Goal: Information Seeking & Learning: Learn about a topic

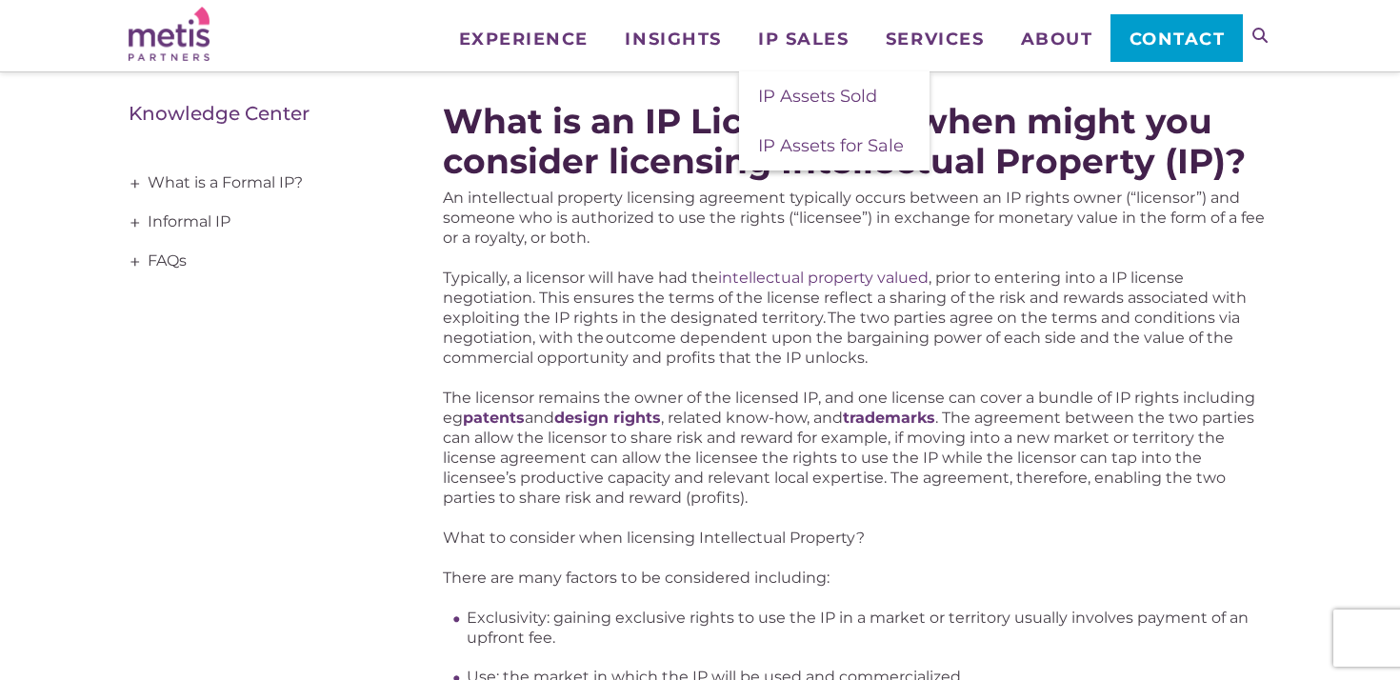
scroll to position [276, 0]
click at [590, 454] on p "The licensor remains the owner of the licensed IP, and one license can cover a …" at bounding box center [857, 447] width 828 height 120
click at [812, 37] on span "IP Sales" at bounding box center [803, 38] width 90 height 17
click at [689, 230] on p "An intellectual property licensing agreement typically occurs between an IP rig…" at bounding box center [857, 217] width 828 height 60
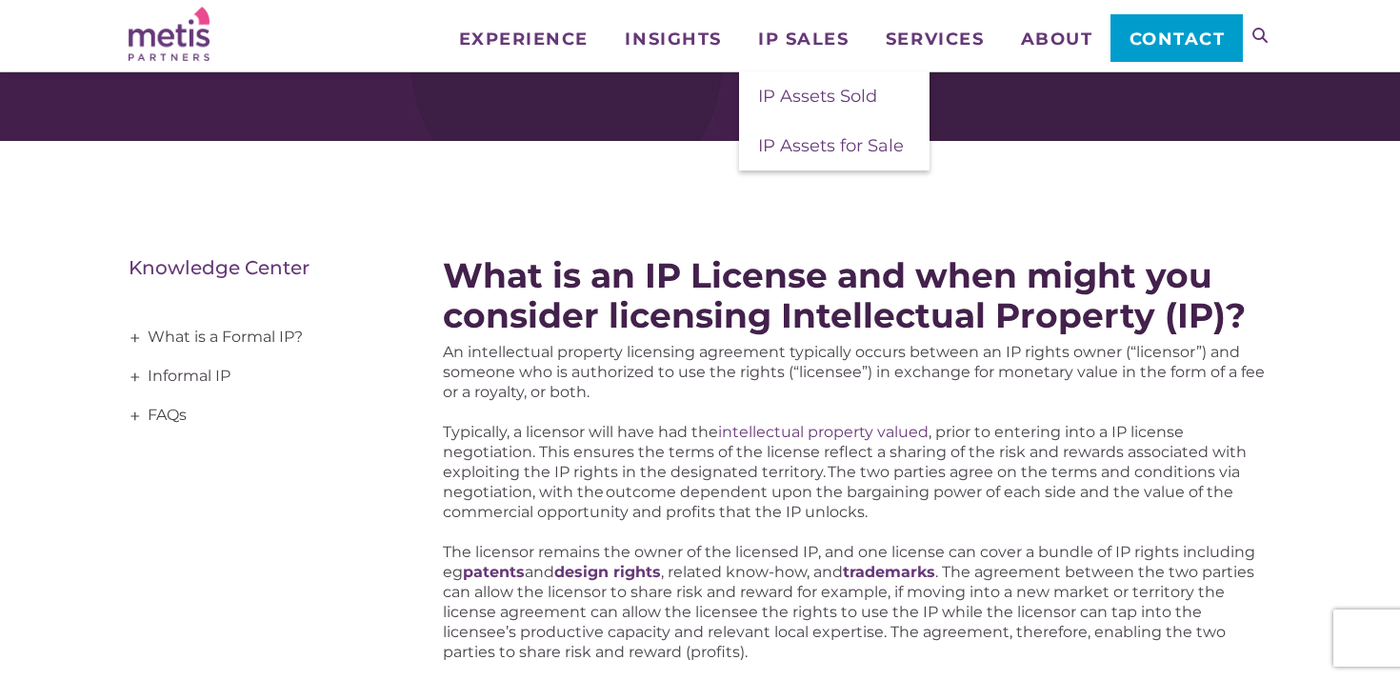
scroll to position [124, 0]
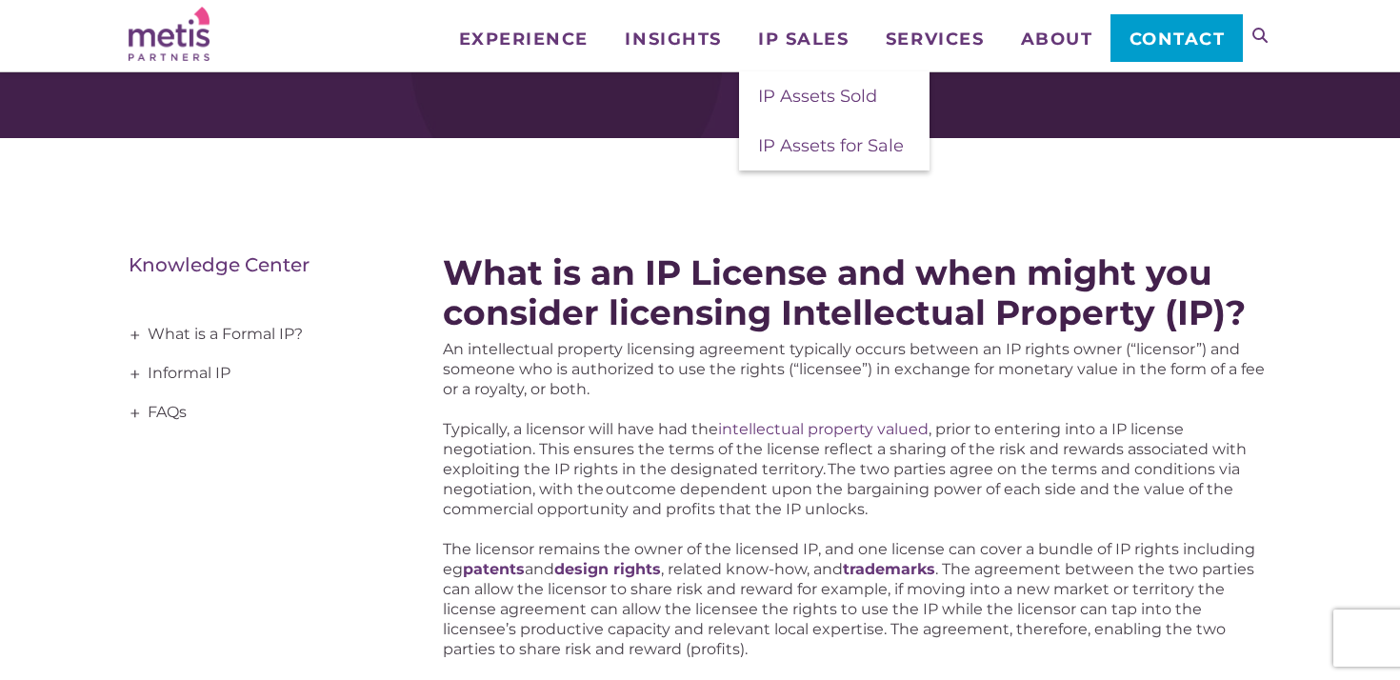
click at [555, 435] on p "Typically, a licensor will have had the intellectual property valued , prior to…" at bounding box center [857, 469] width 828 height 100
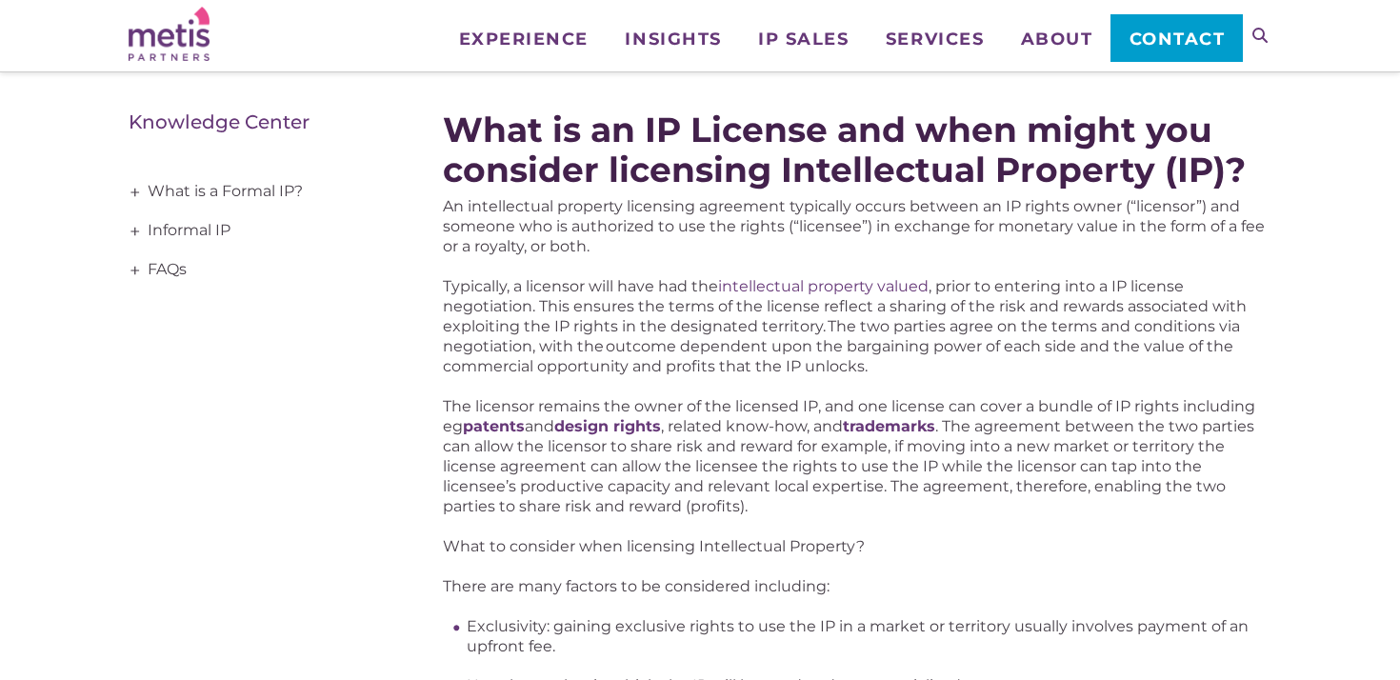
scroll to position [271, 0]
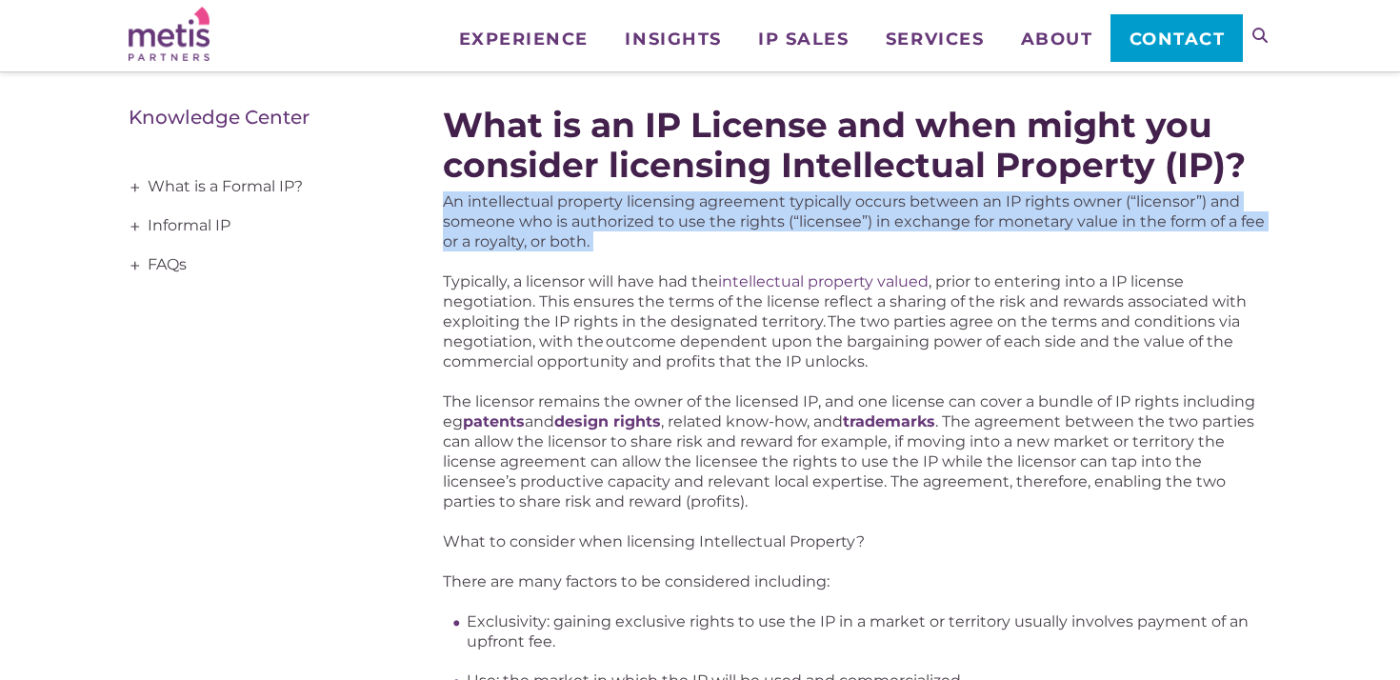
drag, startPoint x: 439, startPoint y: 208, endPoint x: 462, endPoint y: 268, distance: 64.2
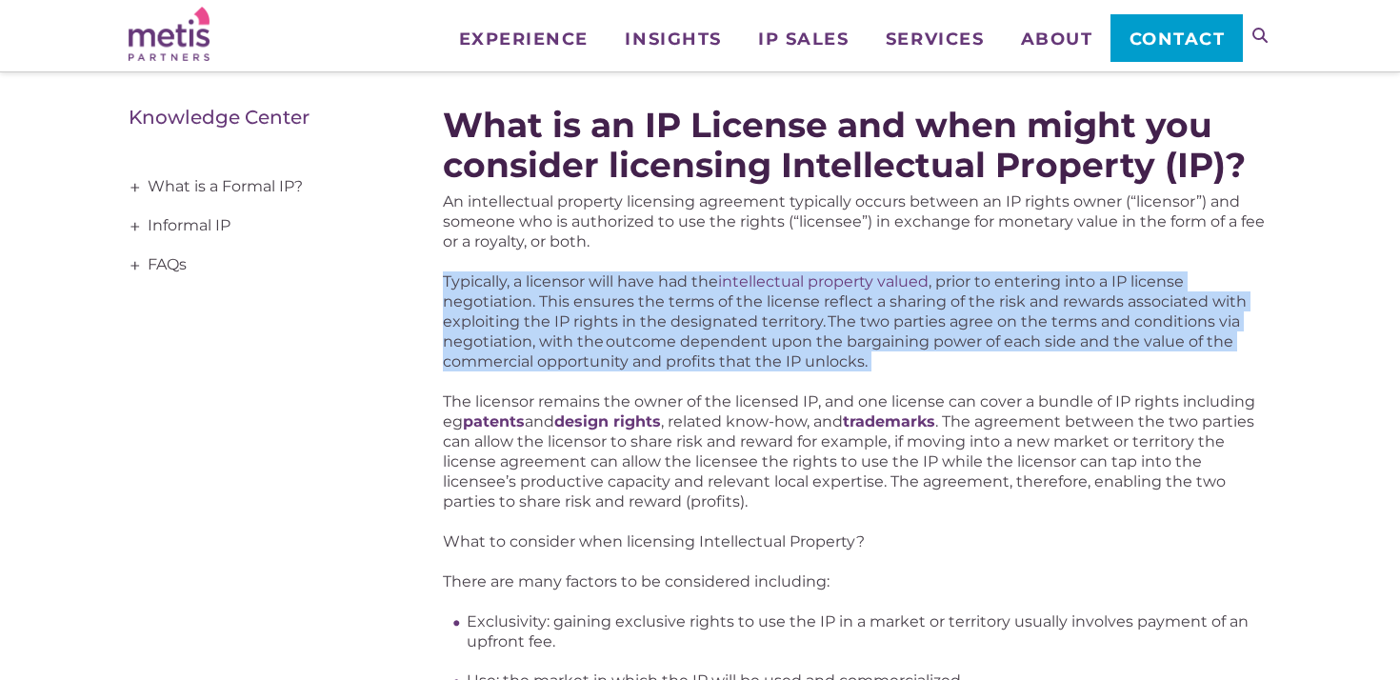
drag, startPoint x: 482, startPoint y: 263, endPoint x: 499, endPoint y: 382, distance: 120.2
click at [844, 316] on p "Typically, a licensor will have had the intellectual property valued , prior to…" at bounding box center [857, 321] width 828 height 100
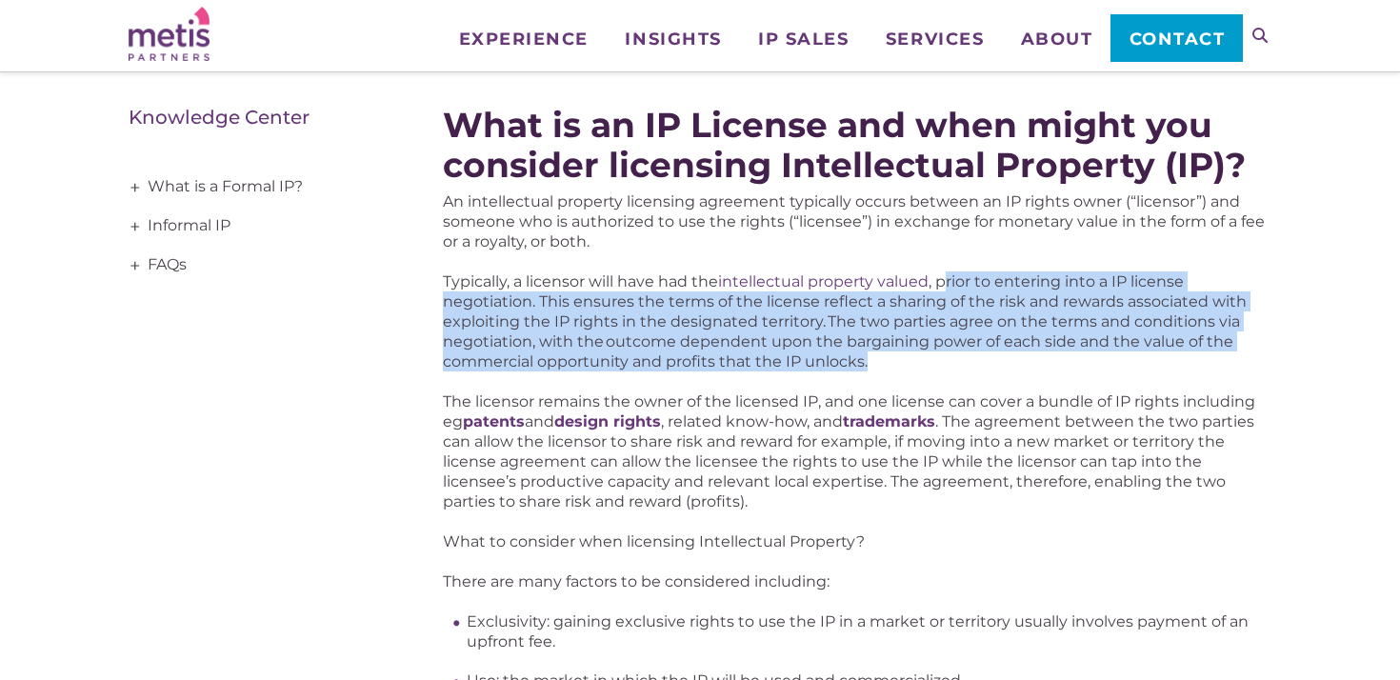
drag, startPoint x: 952, startPoint y: 283, endPoint x: 971, endPoint y: 362, distance: 81.3
click at [972, 362] on p "Typically, a licensor will have had the intellectual property valued , prior to…" at bounding box center [857, 321] width 828 height 100
click at [971, 362] on p "Typically, a licensor will have had the intellectual property valued , prior to…" at bounding box center [857, 321] width 828 height 100
drag, startPoint x: 944, startPoint y: 277, endPoint x: 955, endPoint y: 369, distance: 92.9
click at [955, 369] on p "Typically, a licensor will have had the intellectual property valued , prior to…" at bounding box center [857, 321] width 828 height 100
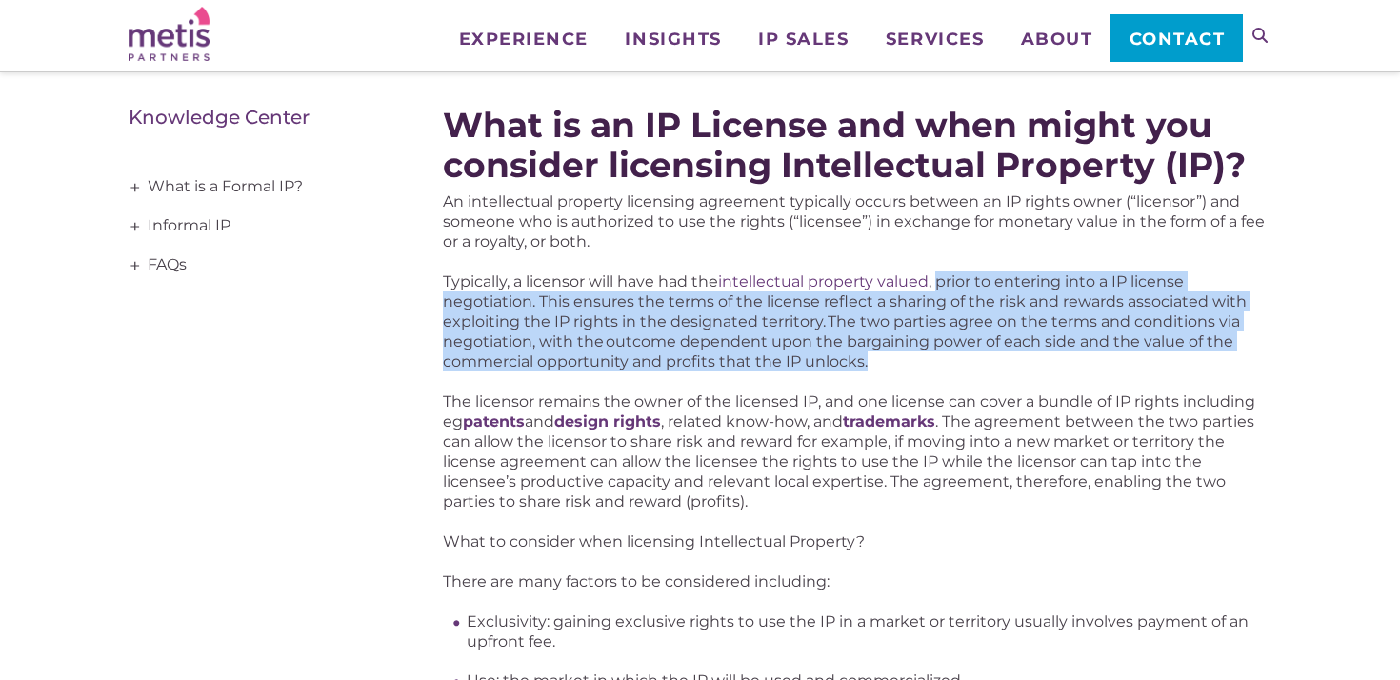
click at [950, 365] on p "Typically, a licensor will have had the intellectual property valued , prior to…" at bounding box center [857, 321] width 828 height 100
drag, startPoint x: 942, startPoint y: 279, endPoint x: 964, endPoint y: 365, distance: 88.7
click at [964, 365] on p "Typically, a licensor will have had the intellectual property valued , prior to…" at bounding box center [857, 321] width 828 height 100
click at [987, 313] on p "Typically, a licensor will have had the intellectual property valued , prior to…" at bounding box center [857, 321] width 828 height 100
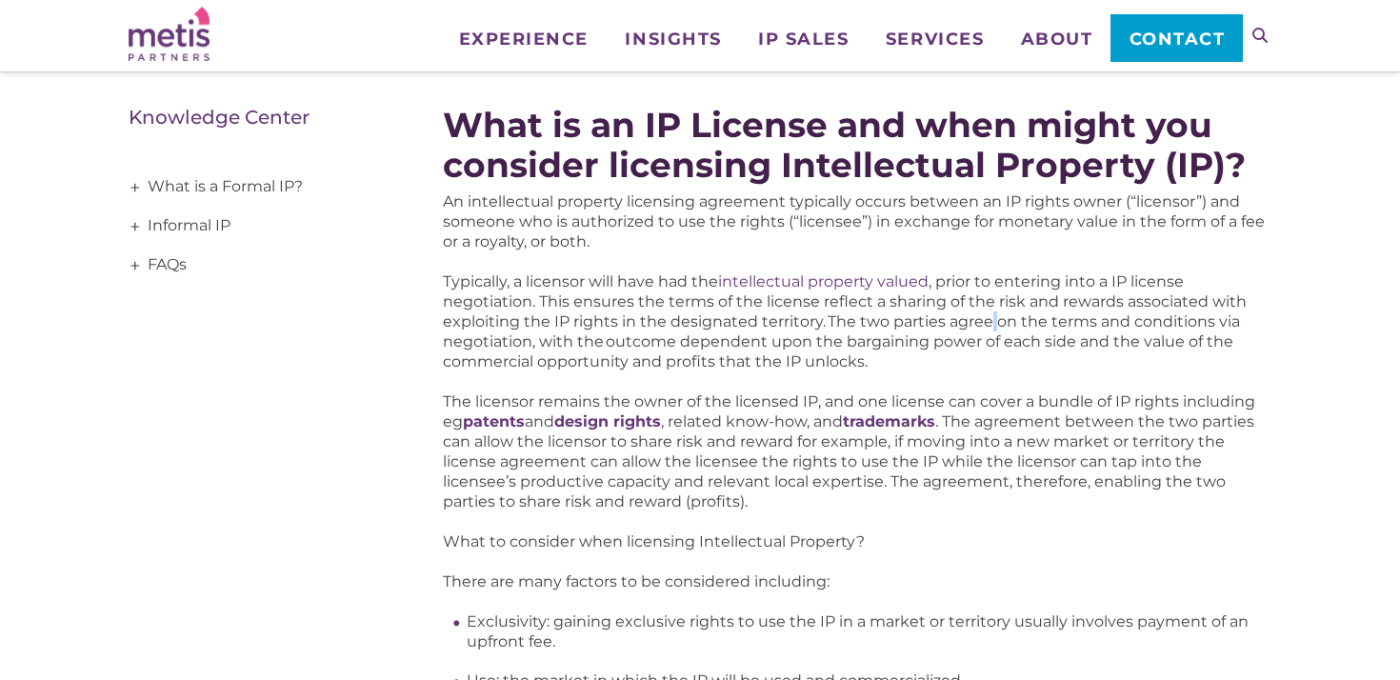
click at [987, 313] on p "Typically, a licensor will have had the intellectual property valued , prior to…" at bounding box center [857, 321] width 828 height 100
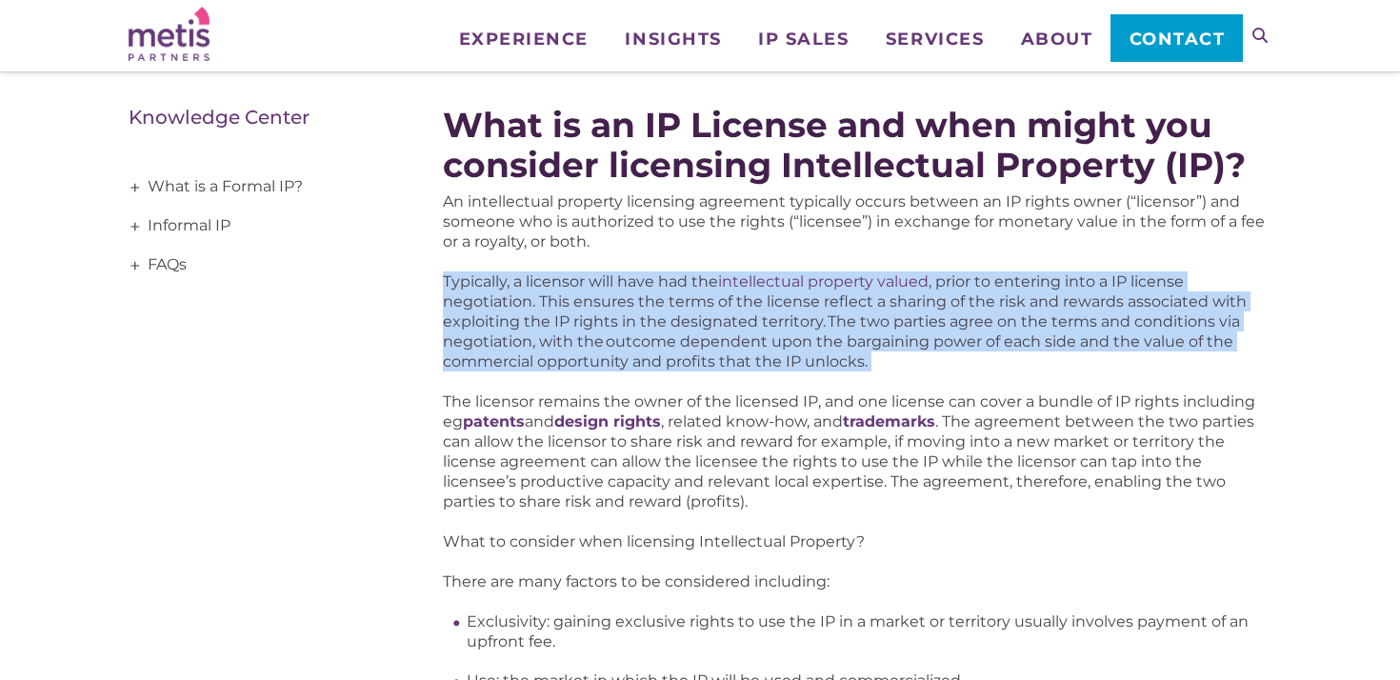
click at [987, 313] on p "Typically, a licensor will have had the intellectual property valued , prior to…" at bounding box center [857, 321] width 828 height 100
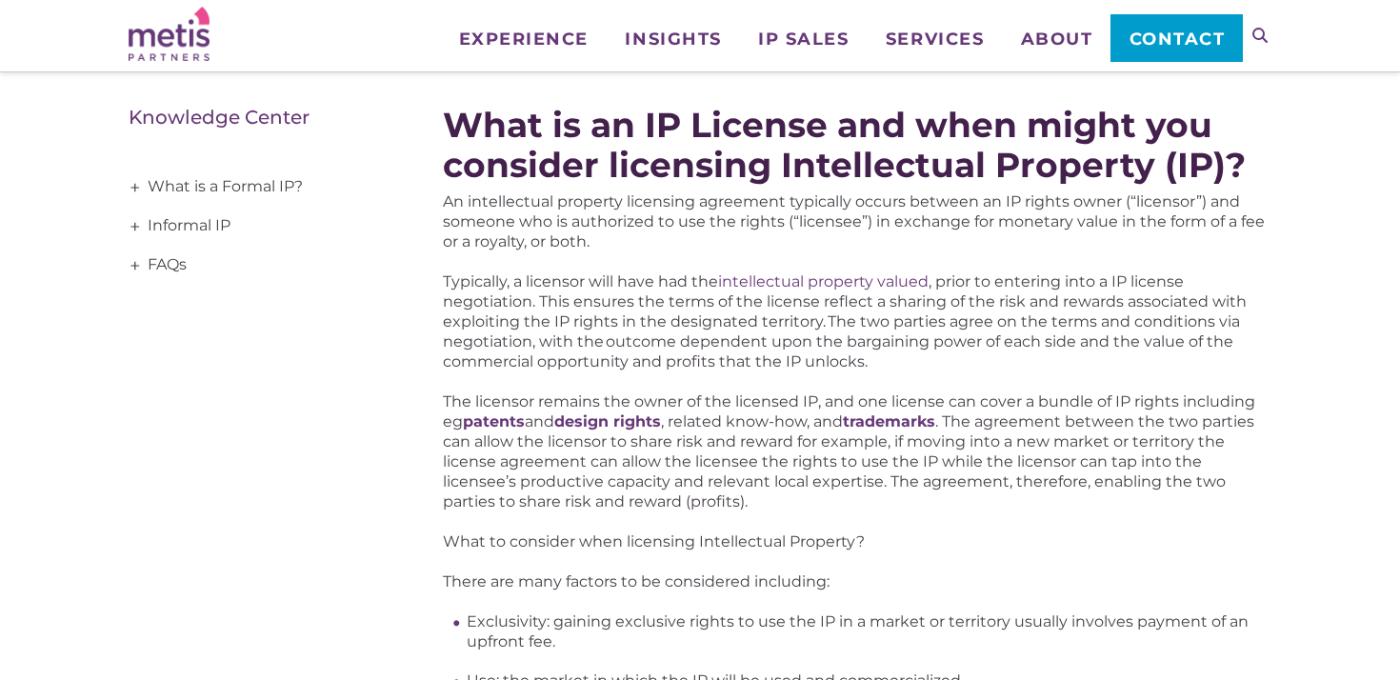
click at [530, 284] on p "Typically, a licensor will have had the intellectual property valued , prior to…" at bounding box center [857, 321] width 828 height 100
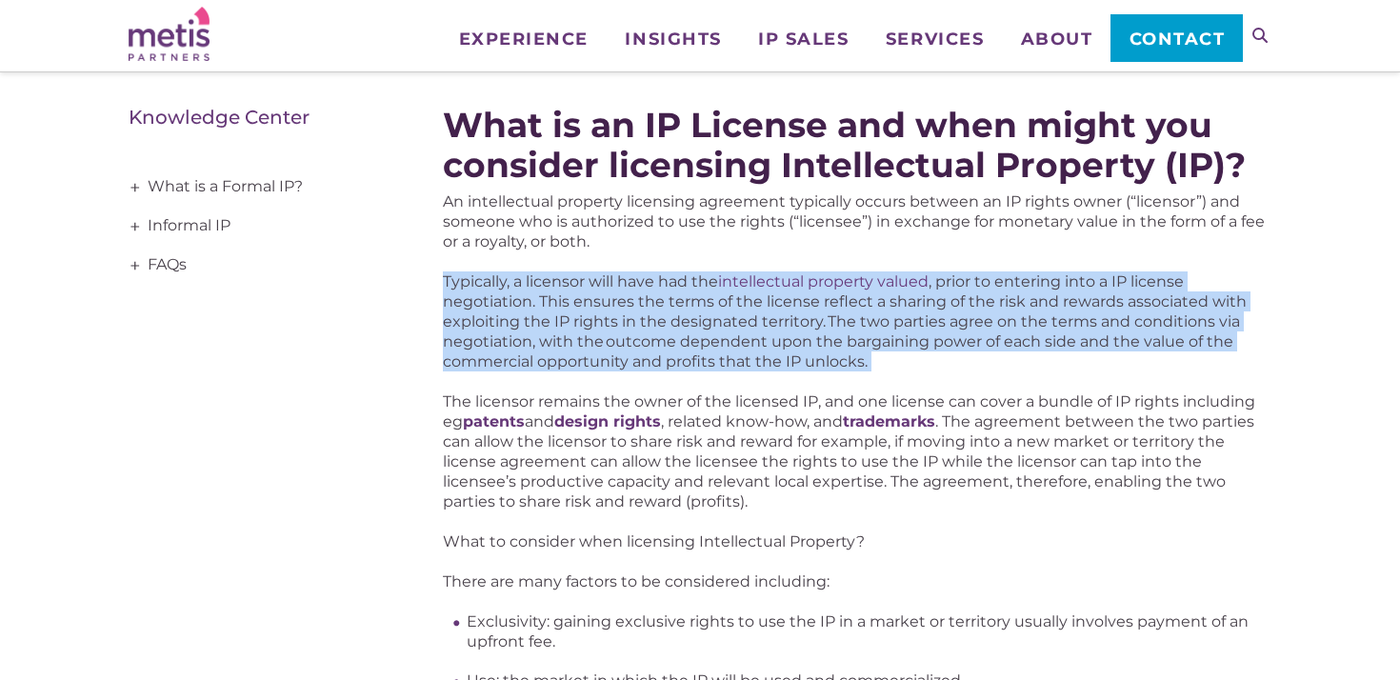
click at [530, 284] on p "Typically, a licensor will have had the intellectual property valued , prior to…" at bounding box center [857, 321] width 828 height 100
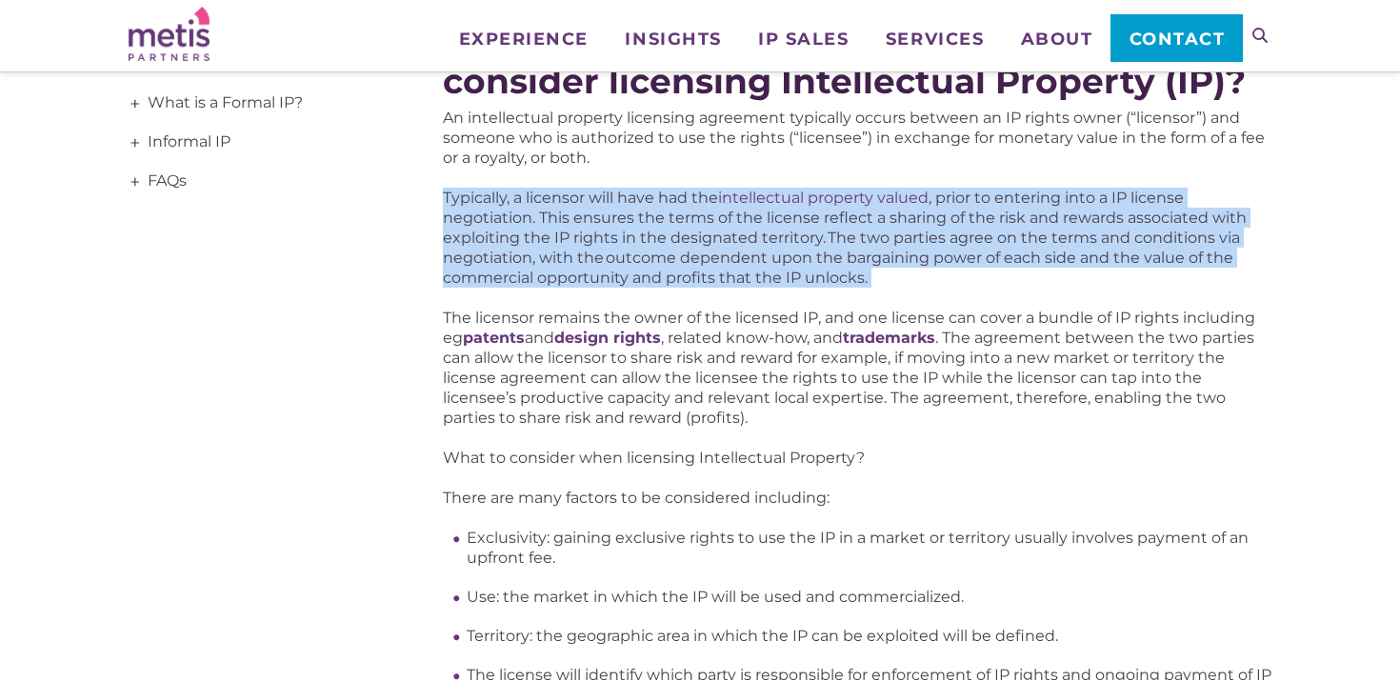
scroll to position [357, 0]
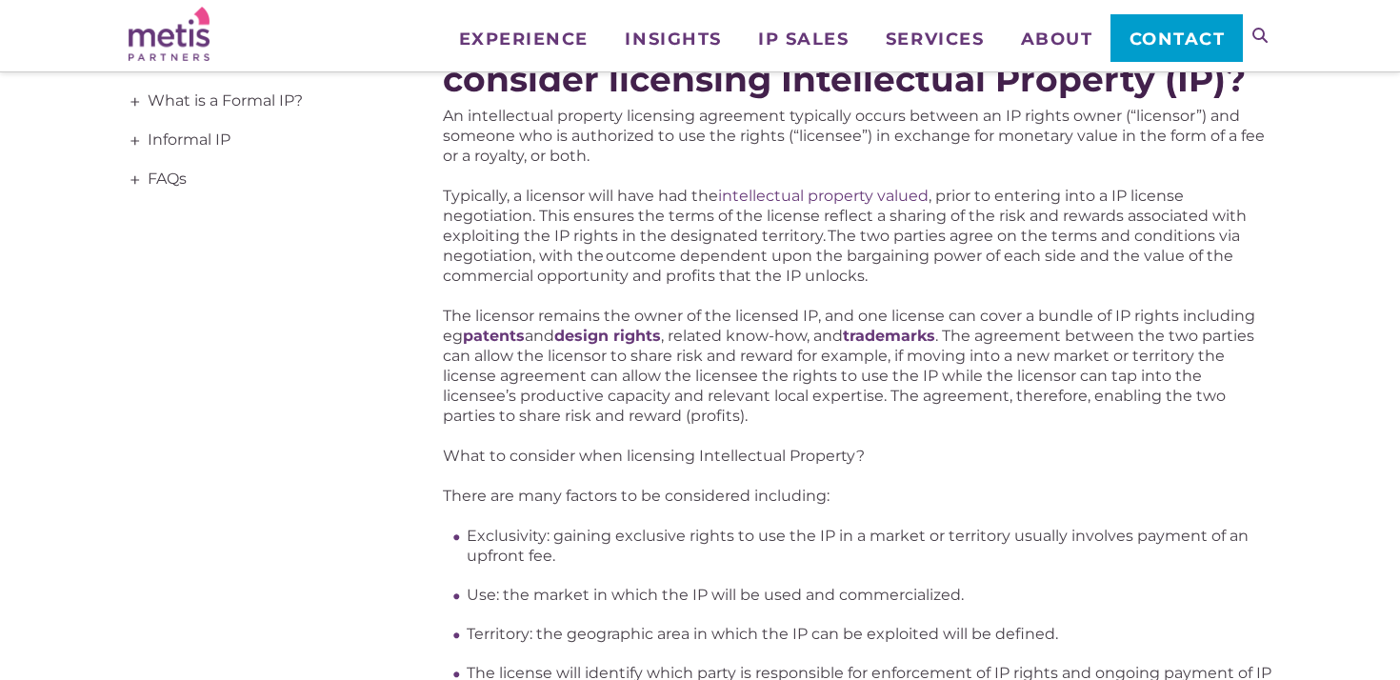
click at [466, 253] on p "Typically, a licensor will have had the intellectual property valued , prior to…" at bounding box center [857, 236] width 828 height 100
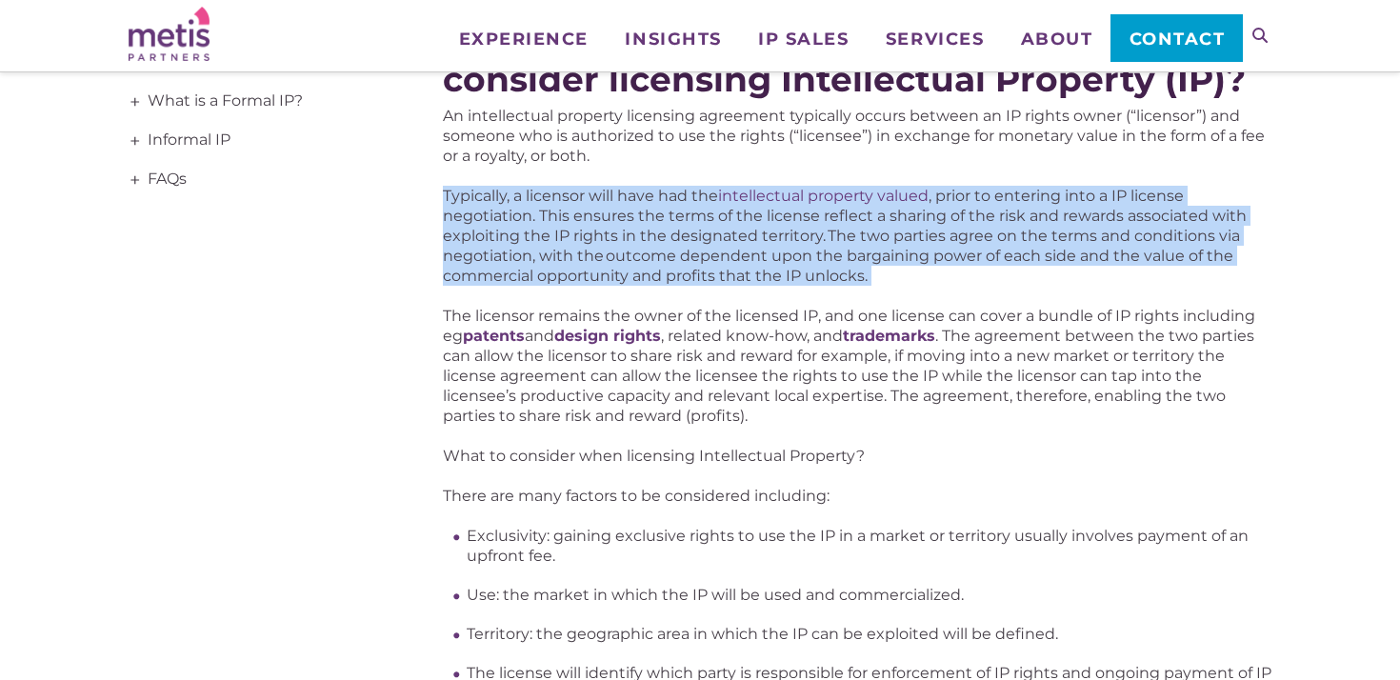
click at [466, 253] on p "Typically, a licensor will have had the intellectual property valued , prior to…" at bounding box center [857, 236] width 828 height 100
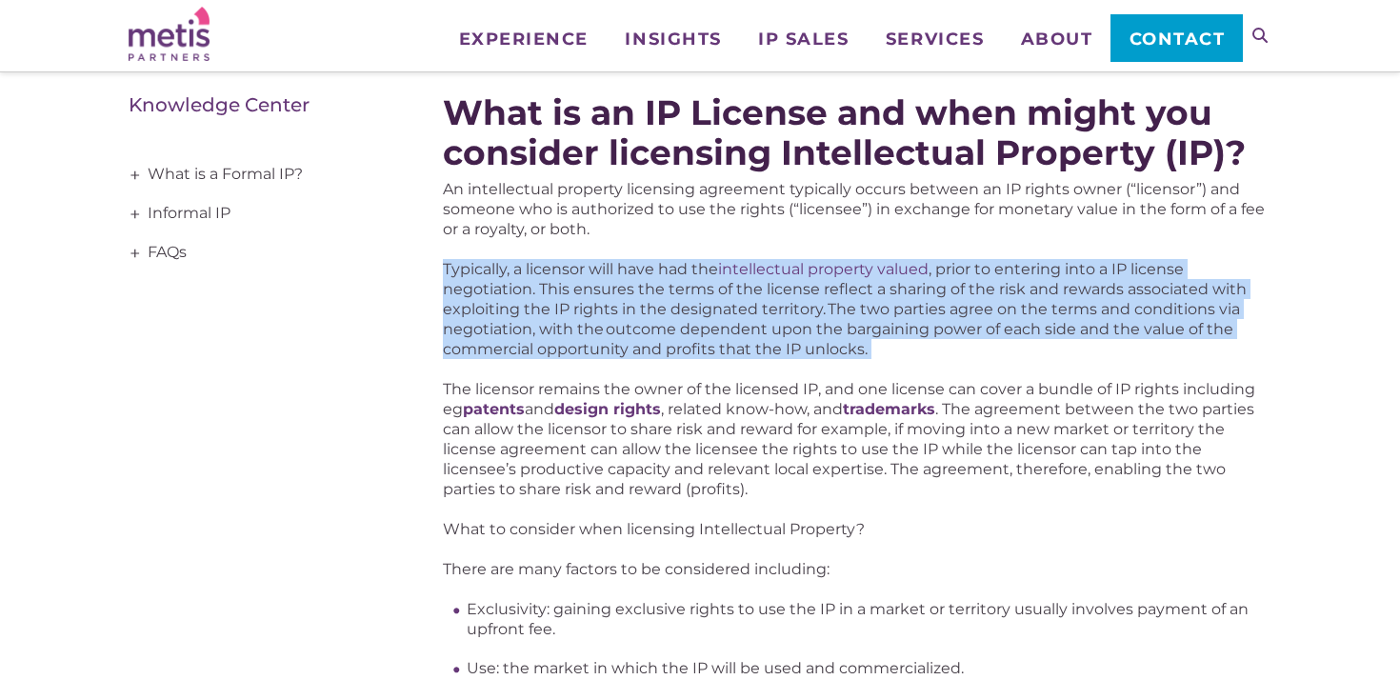
scroll to position [295, 0]
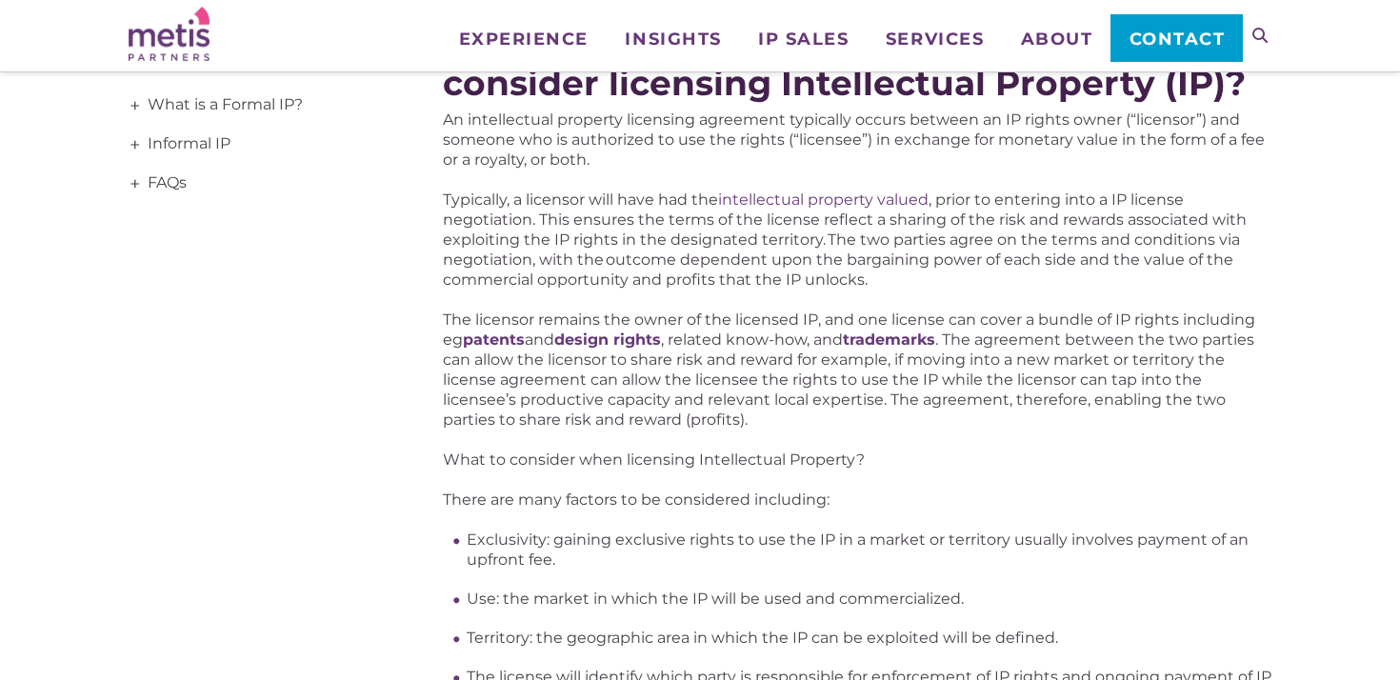
scroll to position [373, 0]
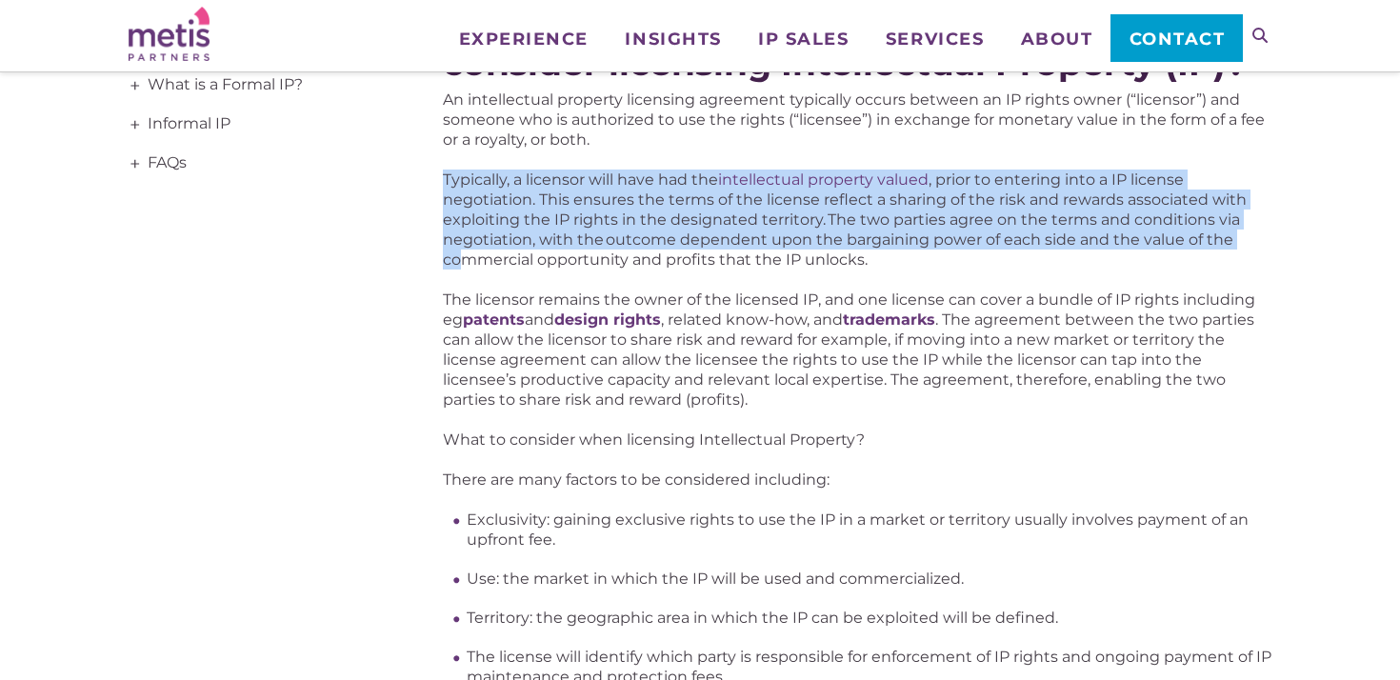
drag, startPoint x: 437, startPoint y: 186, endPoint x: 469, endPoint y: 295, distance: 114.2
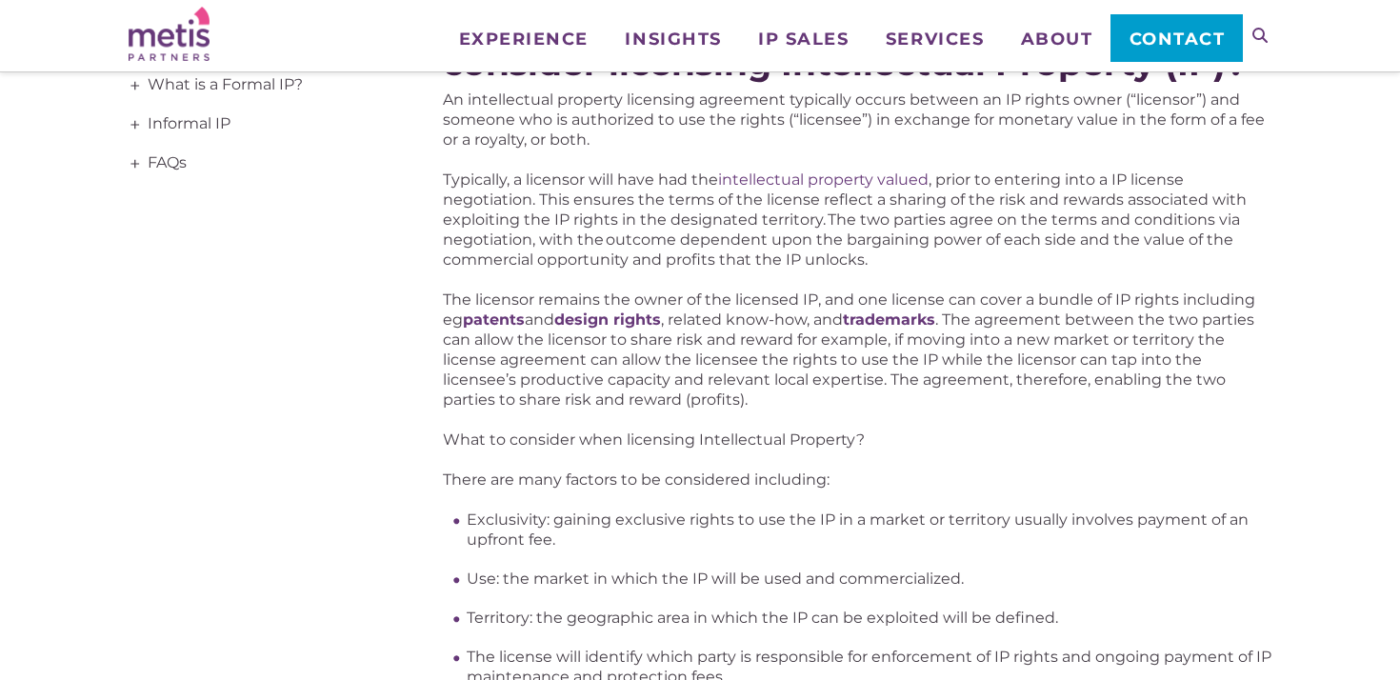
click at [451, 264] on p "Typically, a licensor will have had the intellectual property valued , prior to…" at bounding box center [857, 219] width 828 height 100
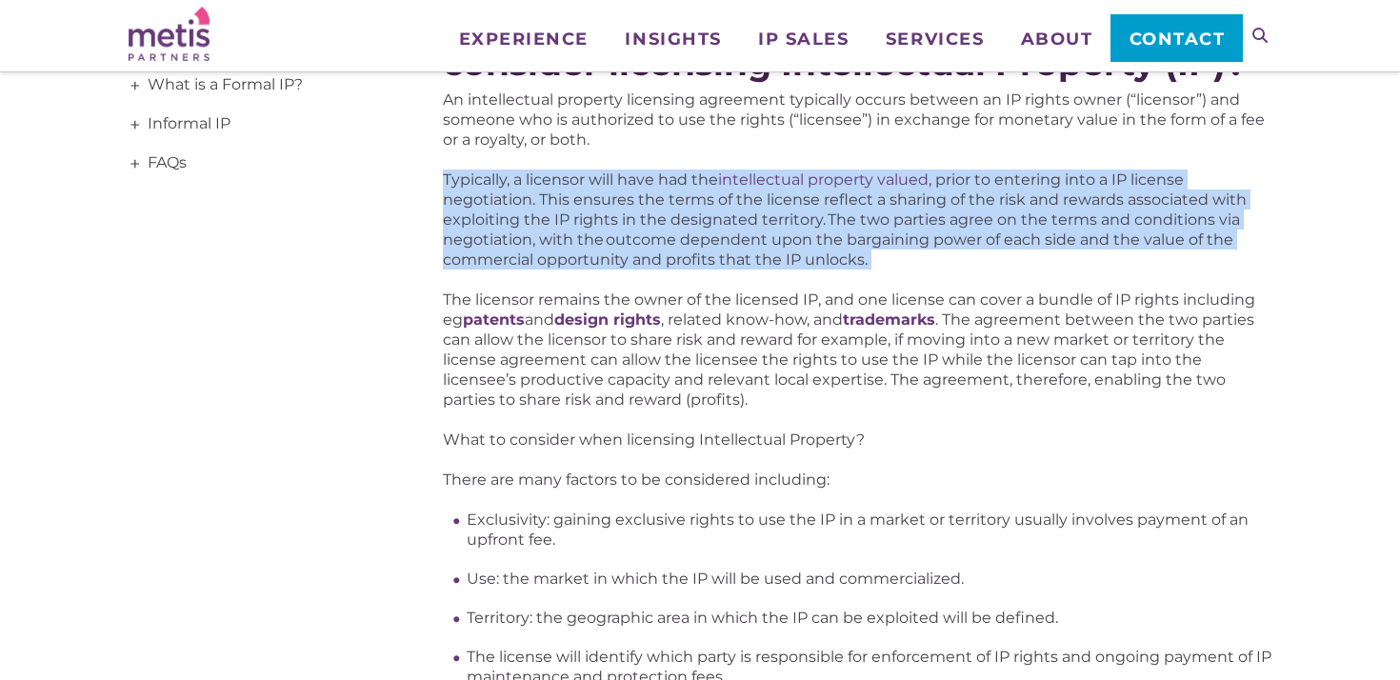
click at [451, 264] on p "Typically, a licensor will have had the intellectual property valued , prior to…" at bounding box center [857, 219] width 828 height 100
click at [366, 175] on link "FAQs" at bounding box center [257, 163] width 257 height 39
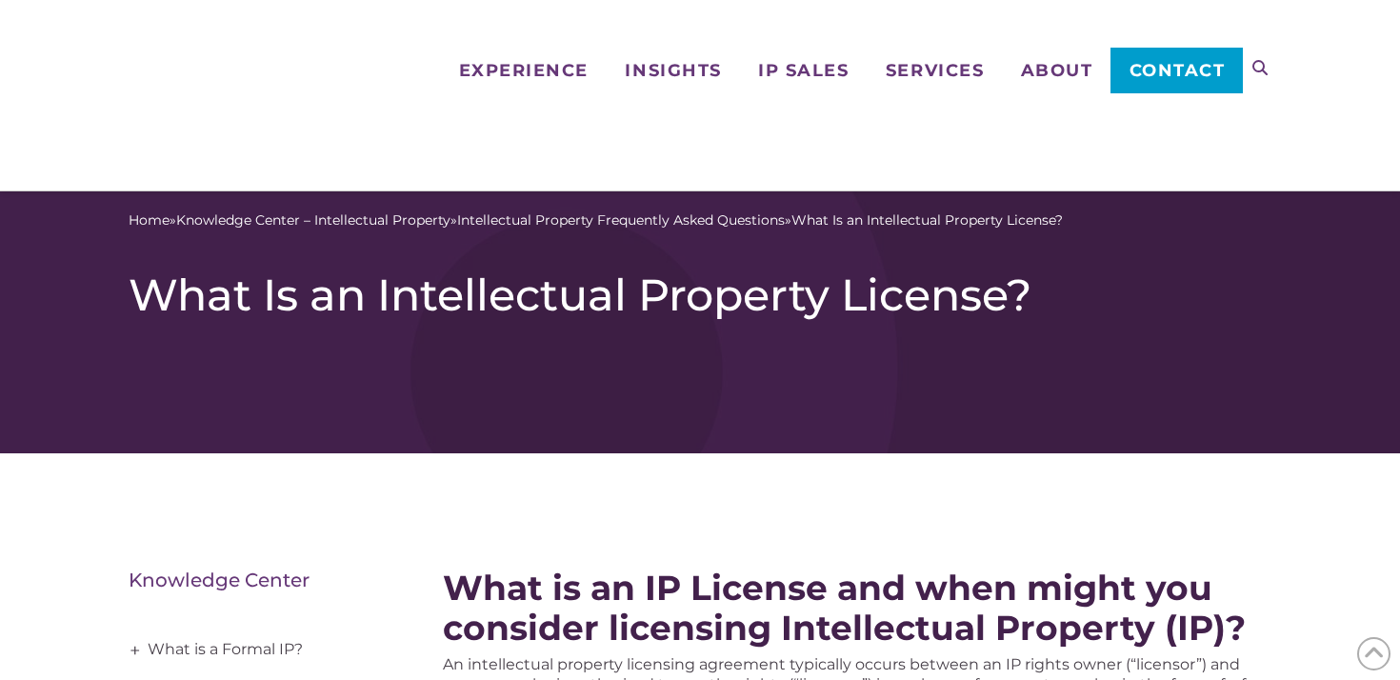
scroll to position [565, 0]
